Goal: Communication & Community: Answer question/provide support

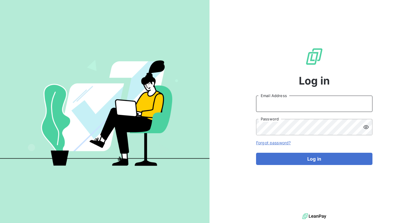
type input "[PERSON_NAME][EMAIL_ADDRESS][PERSON_NAME][DOMAIN_NAME]"
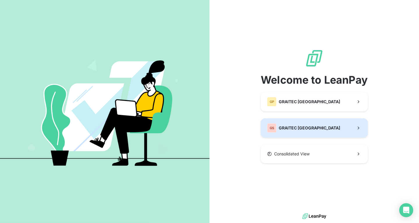
click at [327, 133] on button "GS GRAITEC [GEOGRAPHIC_DATA]" at bounding box center [314, 127] width 107 height 19
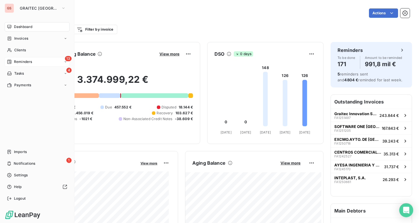
click at [22, 58] on div "13 Reminders" at bounding box center [37, 61] width 65 height 9
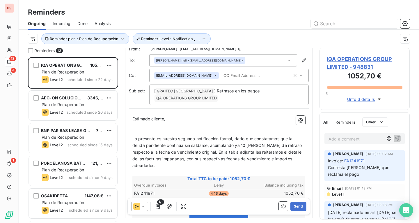
scroll to position [88, 0]
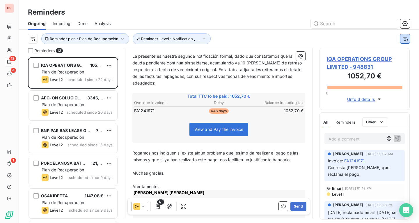
drag, startPoint x: 406, startPoint y: 37, endPoint x: 403, endPoint y: 40, distance: 4.3
click at [405, 37] on icon "button" at bounding box center [406, 39] width 6 height 6
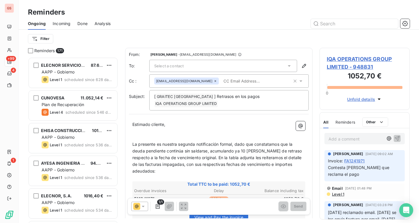
scroll to position [161, 86]
click at [30, 36] on html "GS +99 4 1 Reminders Ongoing Incoming Done Analysis Filter Reminders 171 ELECNO…" at bounding box center [209, 111] width 419 height 223
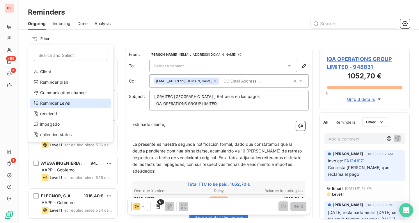
click at [79, 99] on div "Reminder Level" at bounding box center [70, 102] width 81 height 9
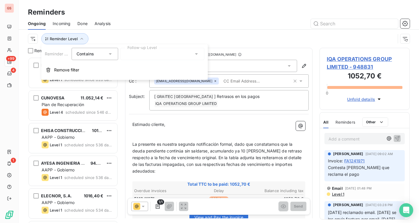
click at [157, 50] on div at bounding box center [163, 54] width 84 height 12
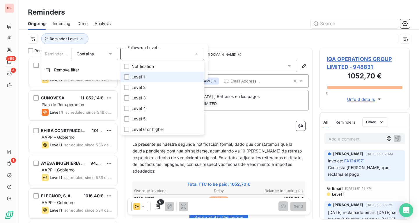
click at [141, 78] on span "Level 1" at bounding box center [138, 77] width 13 height 6
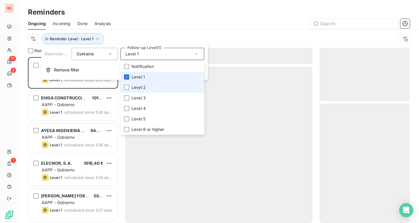
scroll to position [161, 86]
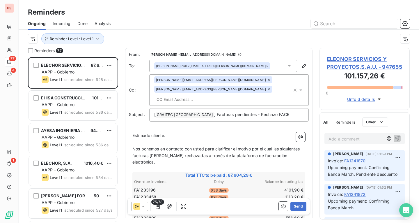
click at [166, 12] on div "Reminders" at bounding box center [219, 12] width 401 height 10
click at [83, 38] on span "Reminder Level : Level 1" at bounding box center [72, 38] width 44 height 5
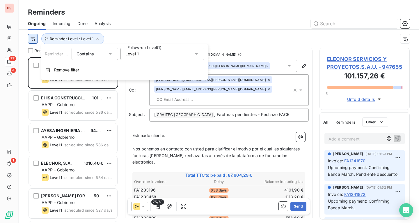
click at [33, 42] on html "GS 77 4 1 Reminders Ongoing Incoming Done Analysis Reminder Level : Level 1 Rem…" at bounding box center [209, 111] width 419 height 223
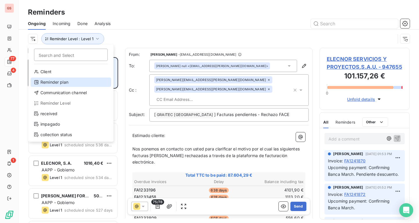
drag, startPoint x: 66, startPoint y: 84, endPoint x: 78, endPoint y: 76, distance: 14.5
click at [66, 84] on div "Reminder plan" at bounding box center [71, 81] width 81 height 9
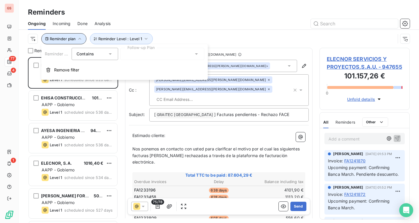
click at [80, 36] on icon "button" at bounding box center [80, 39] width 6 height 6
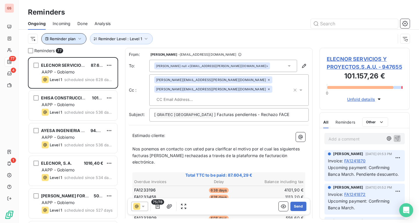
click at [82, 39] on button "Reminder plan" at bounding box center [63, 38] width 45 height 11
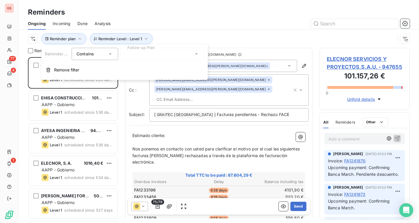
click at [137, 49] on div at bounding box center [163, 54] width 84 height 12
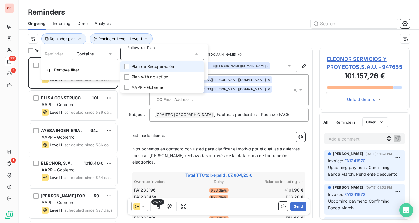
click at [158, 68] on span "Plan de Recuperación" at bounding box center [153, 66] width 43 height 6
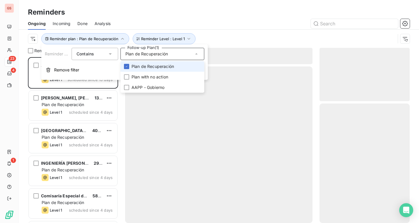
scroll to position [161, 86]
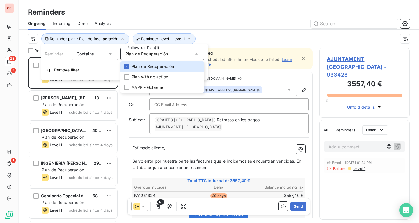
click at [228, 23] on div at bounding box center [264, 23] width 292 height 9
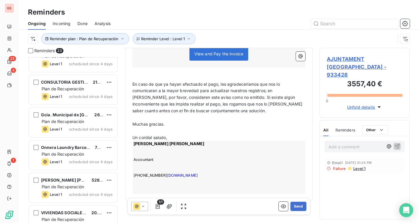
scroll to position [585, 0]
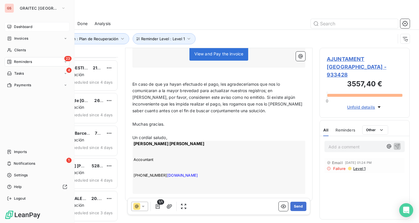
click at [10, 24] on icon at bounding box center [9, 26] width 5 height 5
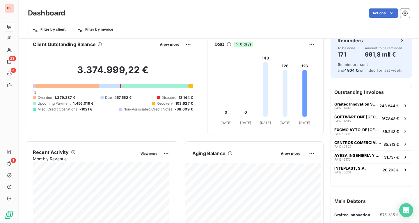
scroll to position [30, 0]
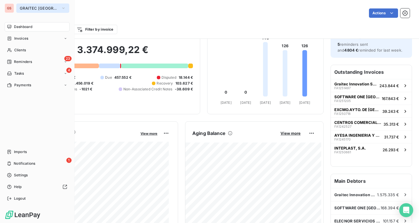
click at [34, 7] on span "GRAITEC [GEOGRAPHIC_DATA]" at bounding box center [39, 8] width 39 height 5
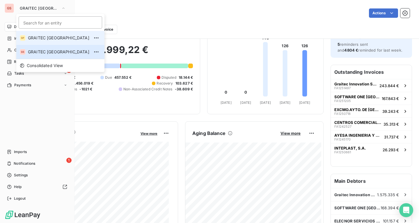
click at [50, 34] on li "GP GRAITEC PORTUGAL" at bounding box center [60, 38] width 88 height 14
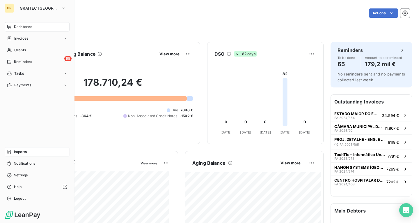
click at [42, 156] on div "Imports" at bounding box center [37, 151] width 65 height 9
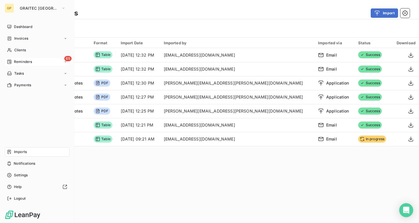
click at [31, 64] on span "Reminders" at bounding box center [23, 61] width 18 height 5
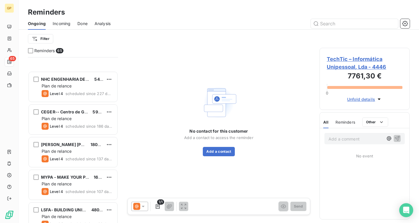
scroll to position [466, 0]
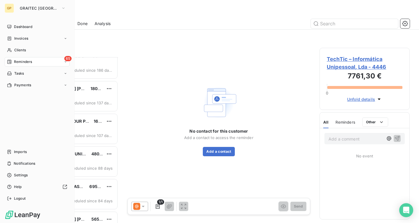
click at [7, 4] on div "GP" at bounding box center [9, 7] width 9 height 9
click at [36, 9] on span "GRAITEC [GEOGRAPHIC_DATA]" at bounding box center [39, 8] width 39 height 5
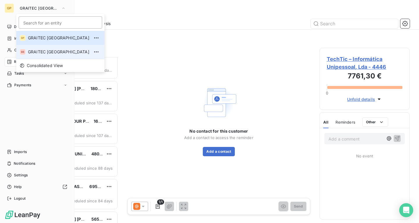
click at [48, 51] on span "GRAITEC [GEOGRAPHIC_DATA]" at bounding box center [58, 52] width 61 height 6
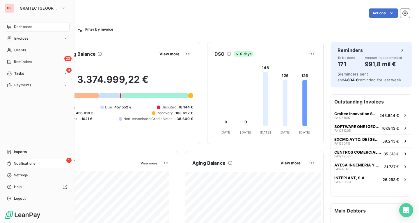
click at [19, 159] on div "1 Notifications" at bounding box center [37, 163] width 65 height 9
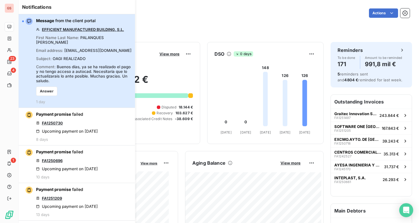
click at [91, 57] on div "Message from the client portal EFFICIENT MANUFACTURED BUILDING, S.L. First Name…" at bounding box center [84, 61] width 96 height 86
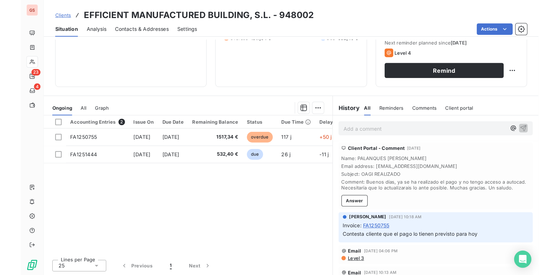
scroll to position [82, 0]
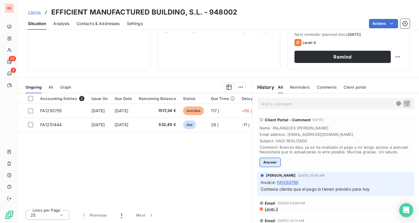
click at [276, 164] on button "Answer" at bounding box center [270, 162] width 21 height 9
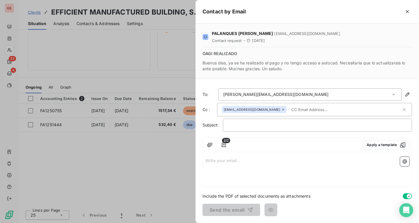
click at [261, 160] on p "Write your email... ﻿" at bounding box center [307, 160] width 204 height 7
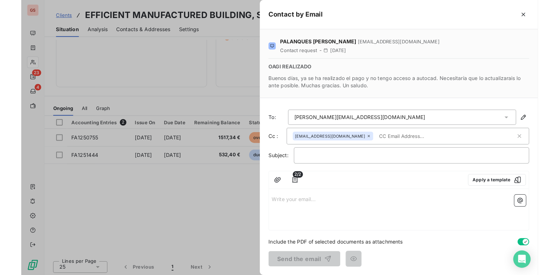
scroll to position [29, 0]
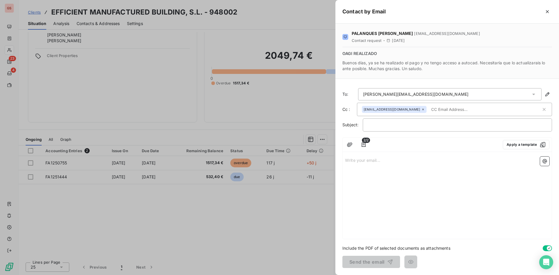
click at [278, 221] on div at bounding box center [279, 137] width 559 height 275
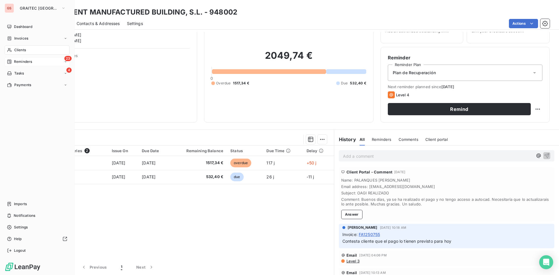
click at [21, 64] on span "Reminders" at bounding box center [23, 61] width 18 height 5
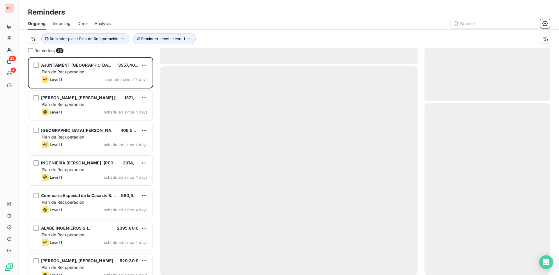
scroll to position [214, 121]
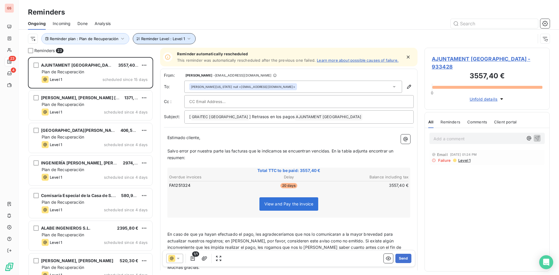
click at [158, 38] on span "Reminder Level : Level 1" at bounding box center [163, 38] width 44 height 5
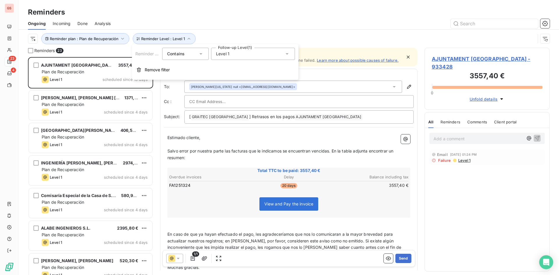
click at [262, 57] on div "Level 1" at bounding box center [253, 54] width 84 height 12
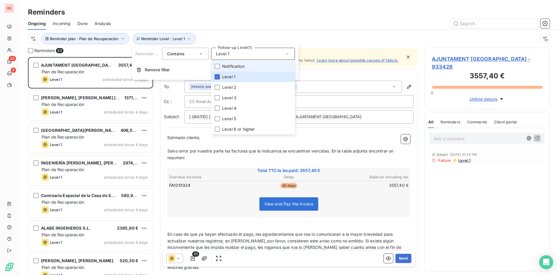
click at [239, 70] on li "Notification" at bounding box center [253, 66] width 84 height 10
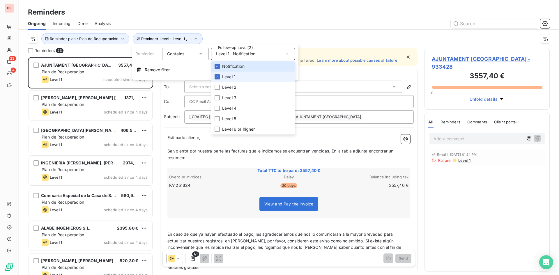
click at [234, 75] on span "Level 1" at bounding box center [228, 77] width 13 height 6
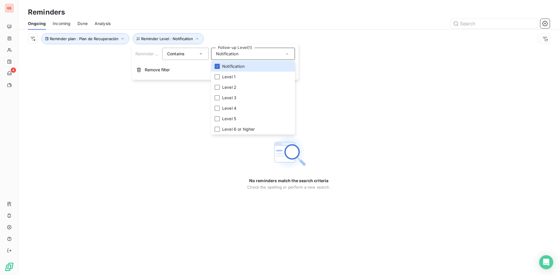
click at [248, 10] on div "Reminders" at bounding box center [289, 12] width 541 height 10
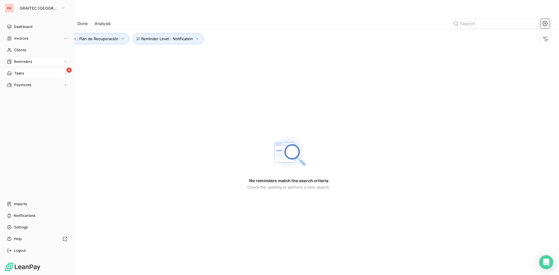
click at [15, 73] on span "Tasks" at bounding box center [19, 73] width 10 height 5
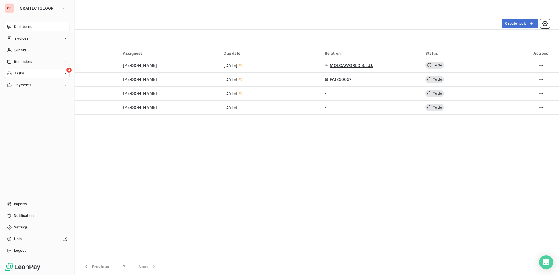
click at [12, 27] on div "Dashboard" at bounding box center [37, 26] width 65 height 9
